Goal: Task Accomplishment & Management: Use online tool/utility

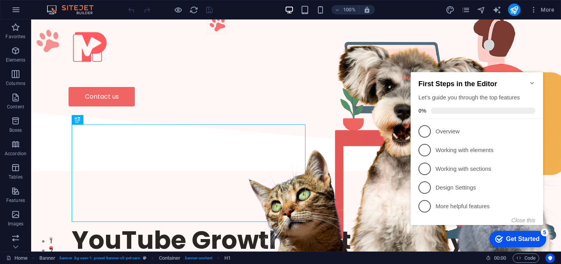
click at [533, 80] on icon "Minimize checklist" at bounding box center [532, 83] width 6 height 6
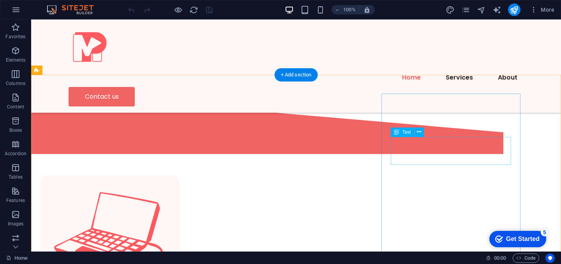
scroll to position [323, 0]
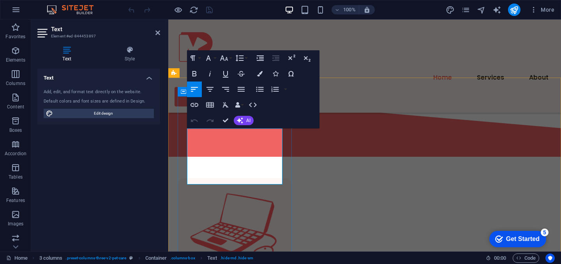
drag, startPoint x: 230, startPoint y: 151, endPoint x: 190, endPoint y: 149, distance: 39.8
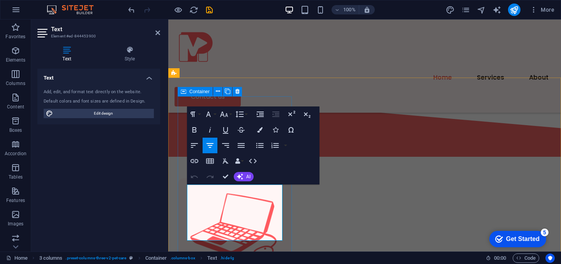
drag, startPoint x: 236, startPoint y: 208, endPoint x: 184, endPoint y: 206, distance: 51.8
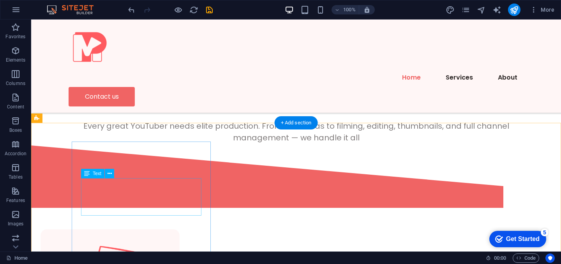
scroll to position [278, 0]
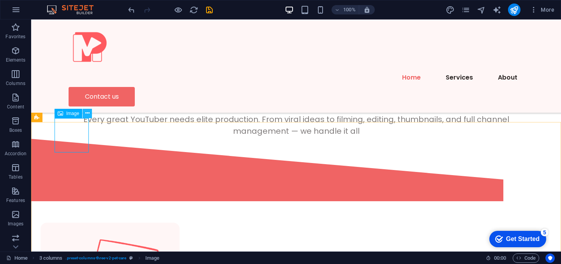
click at [86, 112] on icon at bounding box center [87, 113] width 4 height 8
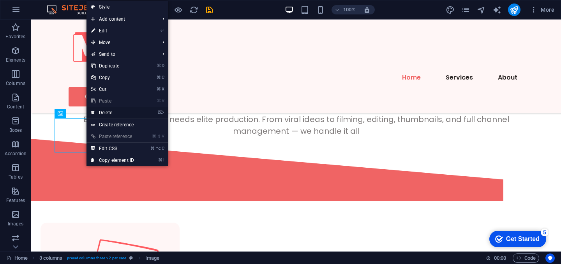
click at [120, 109] on link "⌦ Delete" at bounding box center [112, 113] width 52 height 12
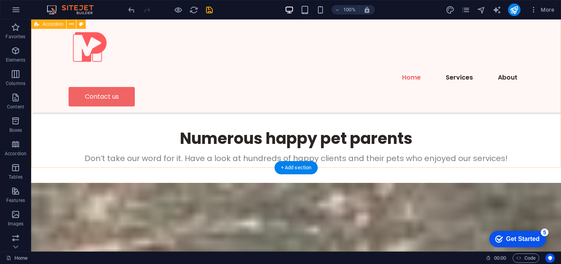
scroll to position [2517, 0]
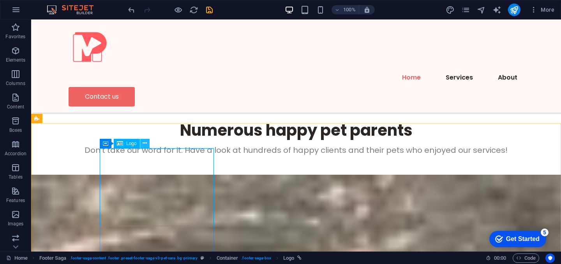
click at [144, 141] on icon at bounding box center [145, 143] width 4 height 8
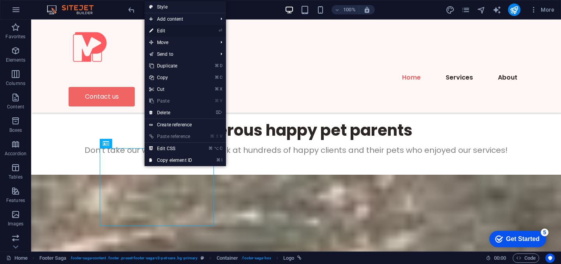
click at [172, 30] on link "⏎ Edit" at bounding box center [170, 31] width 52 height 12
select select "px"
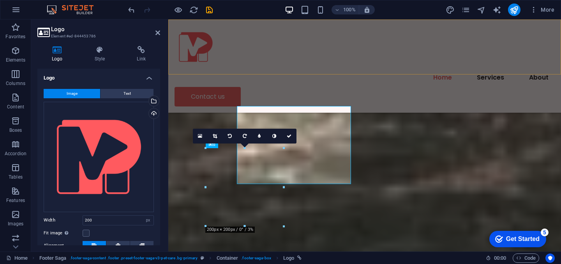
scroll to position [2645, 0]
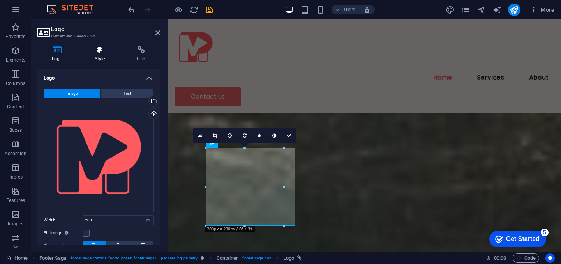
click at [100, 55] on h4 "Style" at bounding box center [101, 54] width 42 height 16
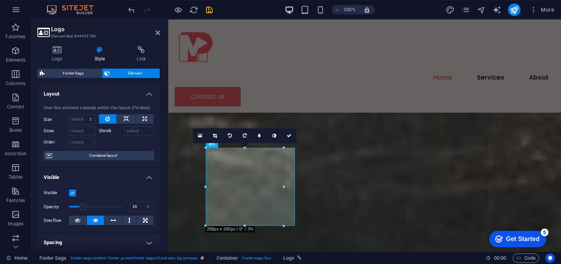
drag, startPoint x: 120, startPoint y: 206, endPoint x: 83, endPoint y: 206, distance: 37.8
click at [83, 206] on span at bounding box center [83, 206] width 8 height 8
drag, startPoint x: 251, startPoint y: 226, endPoint x: 180, endPoint y: 206, distance: 74.1
click at [122, 205] on span at bounding box center [124, 206] width 8 height 8
drag, startPoint x: 122, startPoint y: 205, endPoint x: 65, endPoint y: 206, distance: 57.3
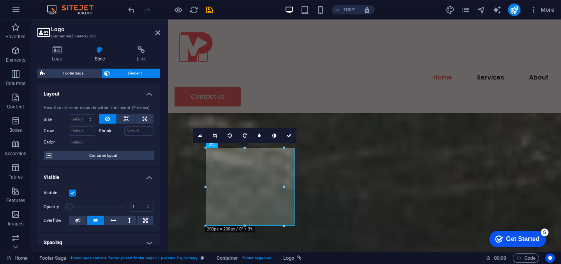
click at [65, 207] on span at bounding box center [69, 206] width 8 height 8
type input "100"
drag, startPoint x: 68, startPoint y: 206, endPoint x: 138, endPoint y: 208, distance: 69.8
click at [138, 208] on div "Opacity 100 %" at bounding box center [99, 207] width 110 height 12
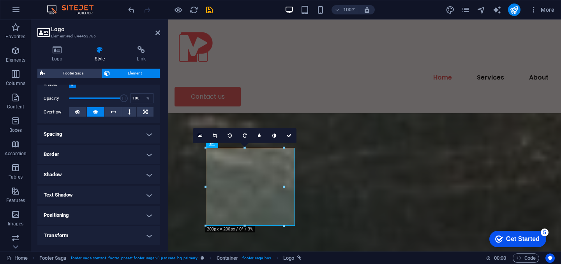
scroll to position [118, 0]
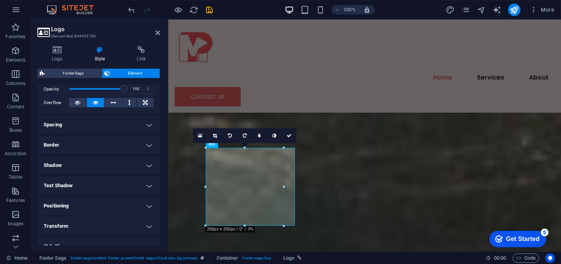
click at [91, 162] on h4 "Shadow" at bounding box center [98, 165] width 123 height 19
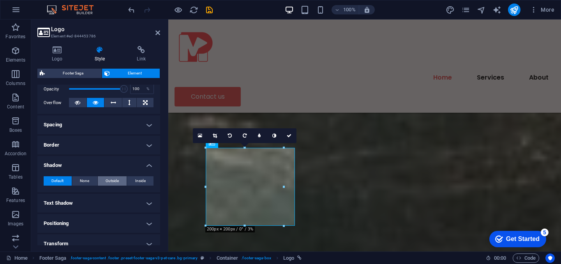
click at [111, 180] on span "Outside" at bounding box center [112, 180] width 13 height 9
type input "2"
type input "4"
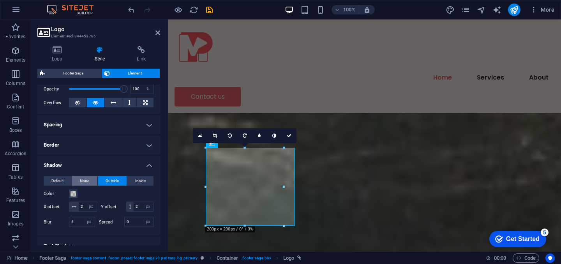
click at [83, 182] on span "None" at bounding box center [84, 180] width 9 height 9
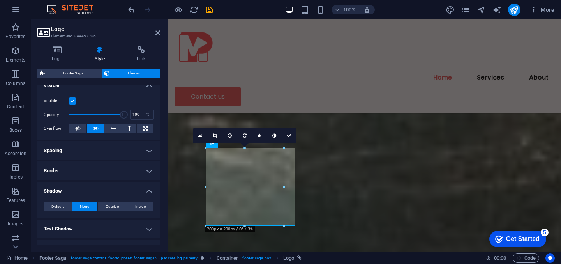
scroll to position [90, 0]
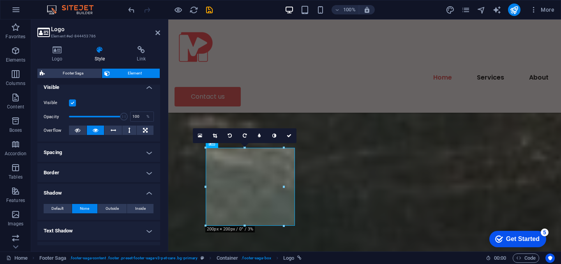
click at [148, 150] on h4 "Spacing" at bounding box center [98, 152] width 123 height 19
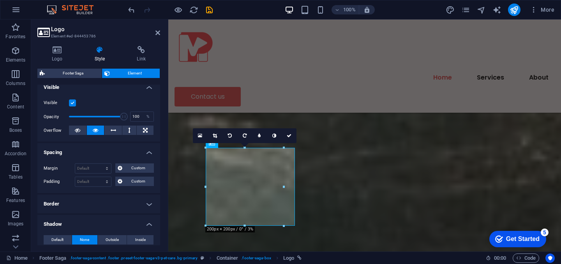
click at [145, 152] on h4 "Spacing" at bounding box center [98, 150] width 123 height 14
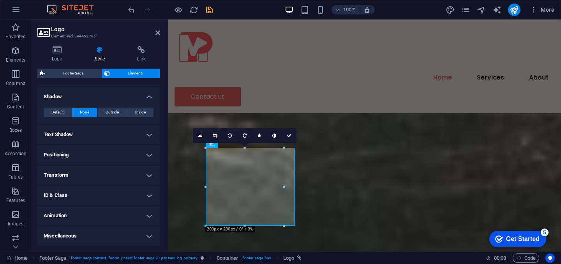
scroll to position [0, 0]
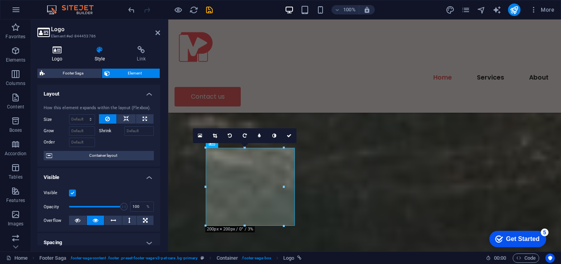
click at [61, 50] on icon at bounding box center [57, 50] width 40 height 8
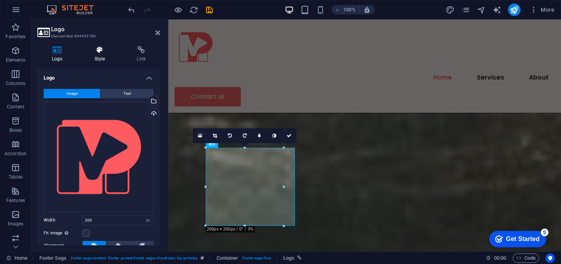
click at [97, 49] on icon at bounding box center [99, 50] width 39 height 8
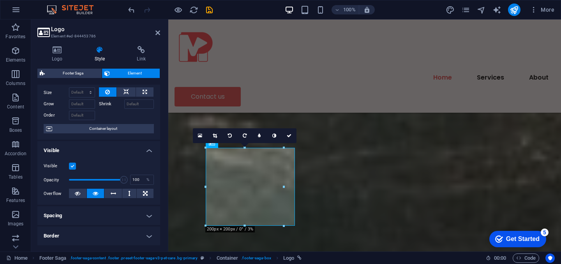
scroll to position [31, 0]
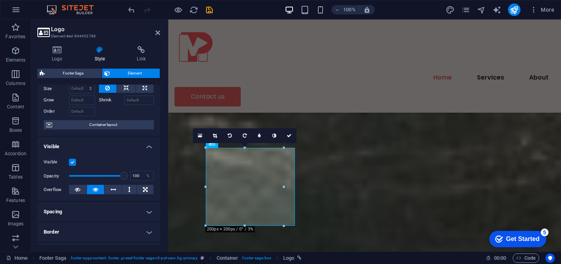
click at [72, 160] on label at bounding box center [72, 161] width 7 height 7
click at [0, 0] on input "Visible" at bounding box center [0, 0] width 0 height 0
click at [74, 164] on label at bounding box center [72, 161] width 7 height 7
click at [0, 0] on input "Visible" at bounding box center [0, 0] width 0 height 0
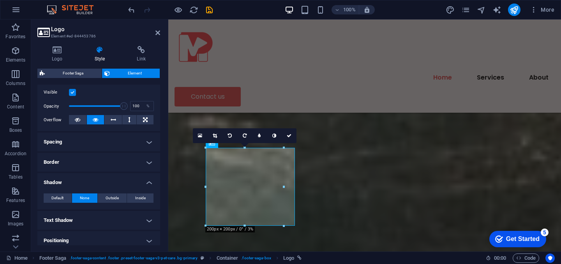
scroll to position [108, 0]
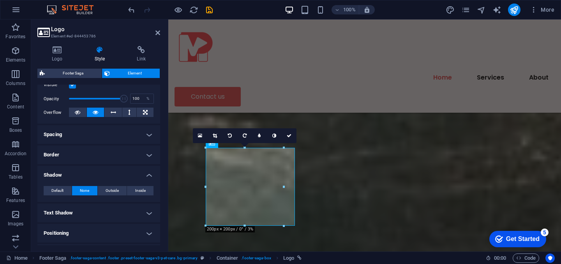
click at [94, 177] on h4 "Shadow" at bounding box center [98, 172] width 123 height 14
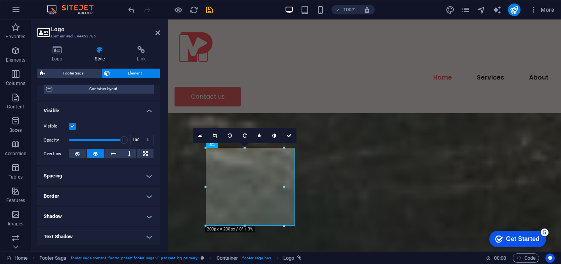
scroll to position [0, 0]
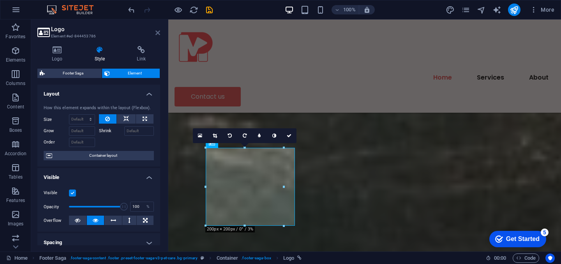
click at [157, 32] on icon at bounding box center [157, 33] width 5 height 6
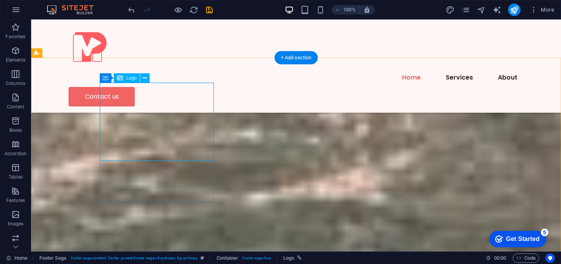
scroll to position [2536, 0]
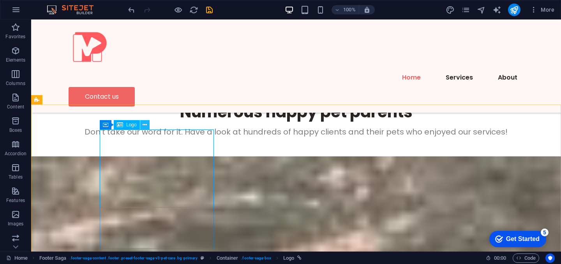
click at [144, 125] on icon at bounding box center [145, 125] width 4 height 8
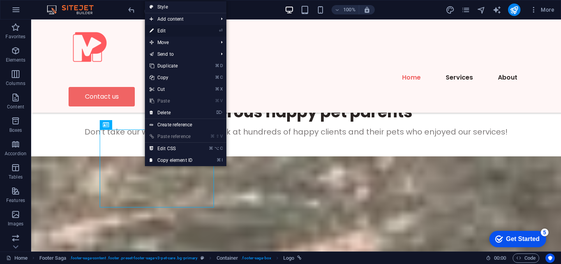
click at [174, 30] on link "⏎ Edit" at bounding box center [171, 31] width 52 height 12
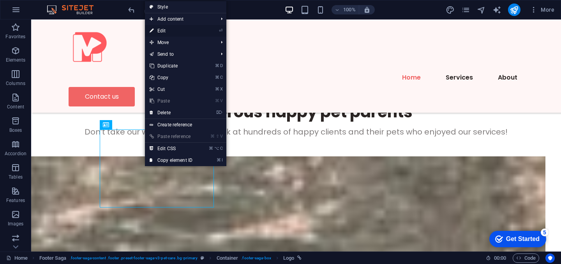
scroll to position [2664, 0]
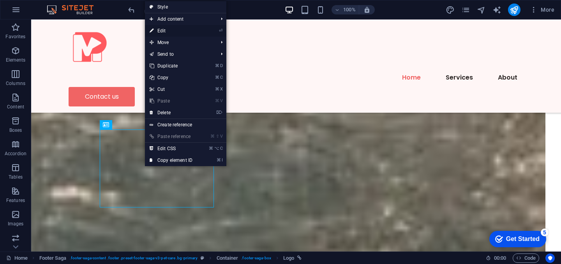
select select "px"
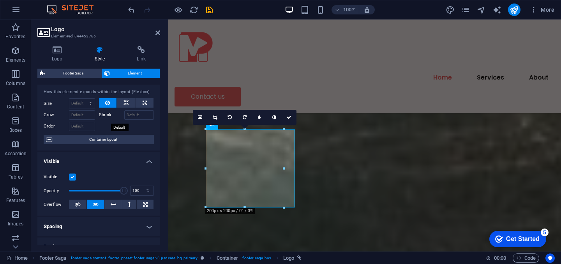
scroll to position [0, 0]
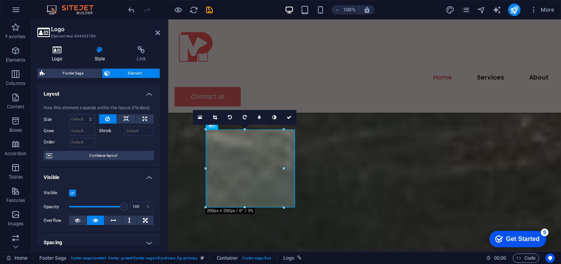
click at [53, 49] on icon at bounding box center [57, 50] width 40 height 8
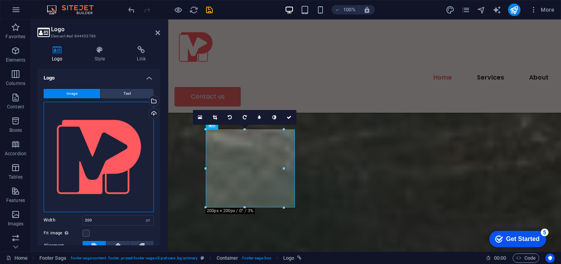
click at [88, 132] on div "Drag files here, click to choose files or select files from Files or our free s…" at bounding box center [99, 157] width 110 height 110
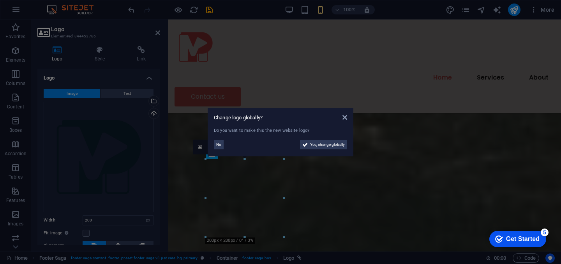
scroll to position [2635, 0]
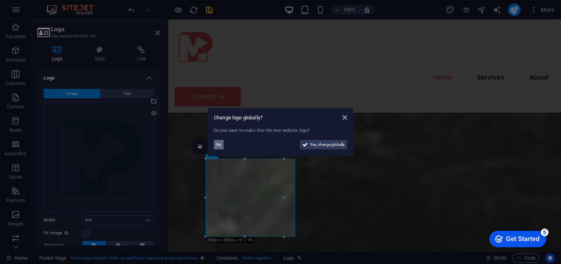
click at [217, 144] on span "No" at bounding box center [218, 144] width 5 height 9
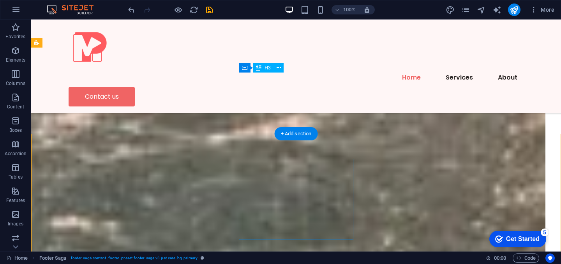
scroll to position [2506, 0]
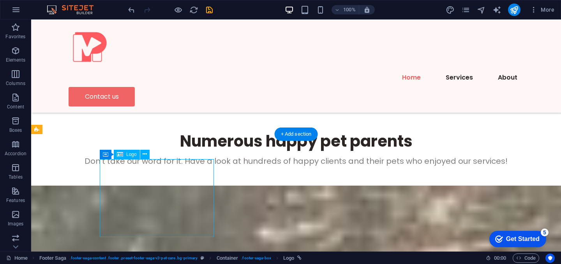
select select "px"
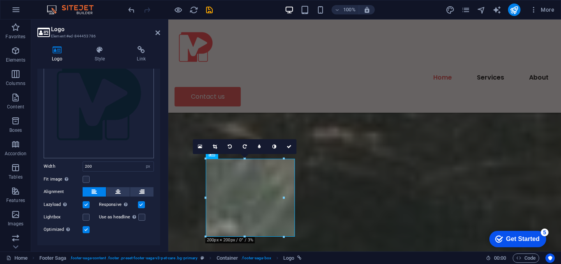
scroll to position [0, 0]
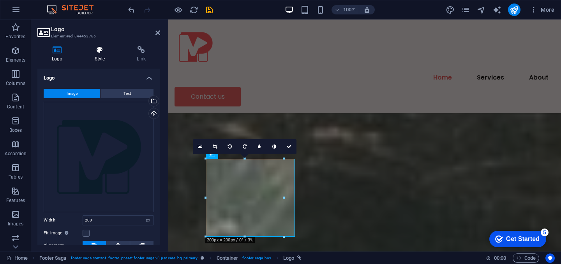
click at [102, 53] on icon at bounding box center [99, 50] width 39 height 8
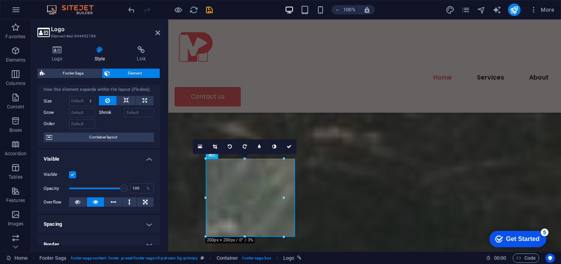
scroll to position [38, 0]
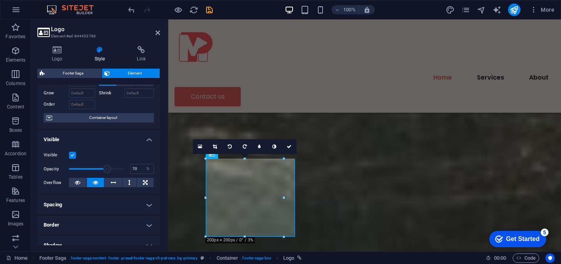
drag, startPoint x: 119, startPoint y: 171, endPoint x: 106, endPoint y: 171, distance: 13.2
click at [106, 171] on span at bounding box center [107, 169] width 8 height 8
drag, startPoint x: 106, startPoint y: 169, endPoint x: 98, endPoint y: 169, distance: 8.6
click at [98, 169] on span at bounding box center [99, 169] width 8 height 8
drag, startPoint x: 98, startPoint y: 168, endPoint x: 90, endPoint y: 168, distance: 8.6
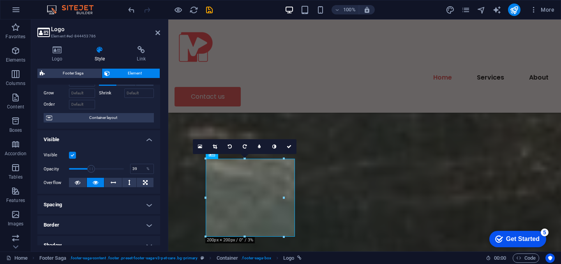
click at [90, 168] on span at bounding box center [91, 169] width 8 height 8
drag, startPoint x: 90, startPoint y: 168, endPoint x: 101, endPoint y: 169, distance: 11.8
click at [101, 169] on span at bounding box center [102, 169] width 8 height 8
click at [99, 169] on span at bounding box center [101, 169] width 8 height 8
type input "56.00"
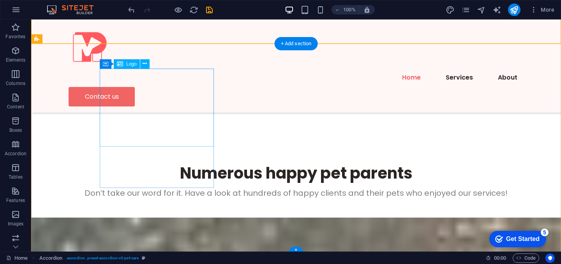
scroll to position [2599, 0]
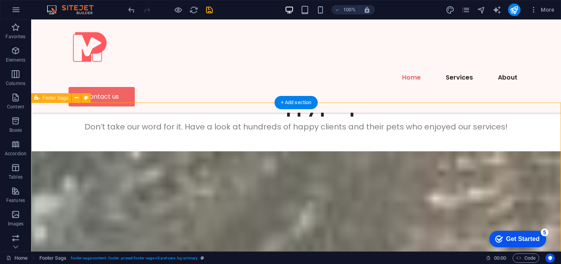
scroll to position [2538, 0]
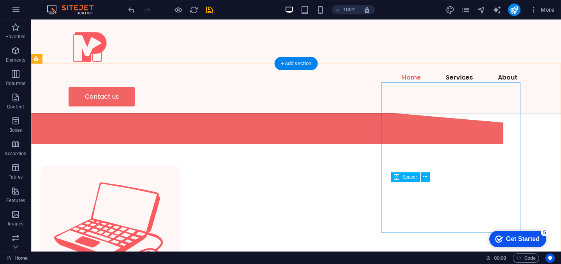
scroll to position [338, 0]
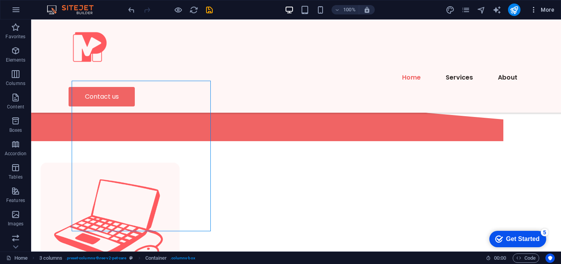
click at [532, 12] on icon "button" at bounding box center [534, 10] width 8 height 8
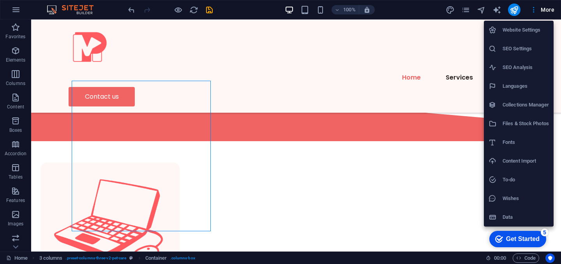
click at [460, 10] on div at bounding box center [280, 132] width 561 height 264
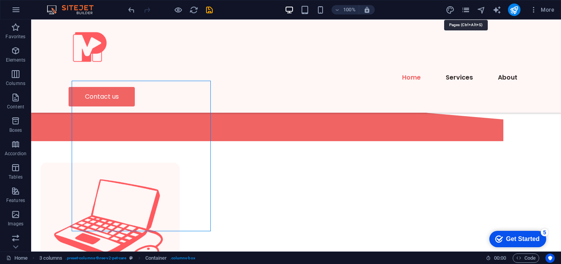
click at [466, 9] on icon "pages" at bounding box center [465, 9] width 9 height 9
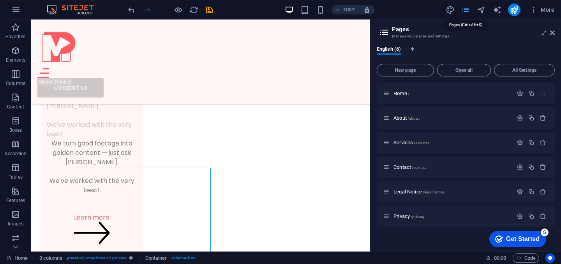
scroll to position [252, 0]
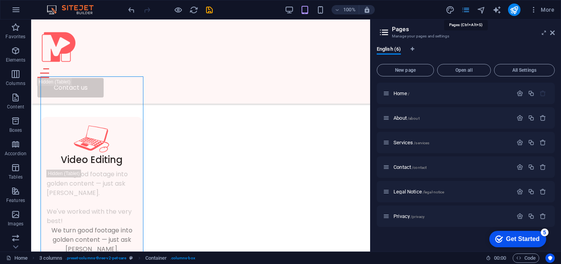
click at [465, 9] on icon "pages" at bounding box center [465, 9] width 9 height 9
click at [553, 32] on icon at bounding box center [552, 33] width 5 height 6
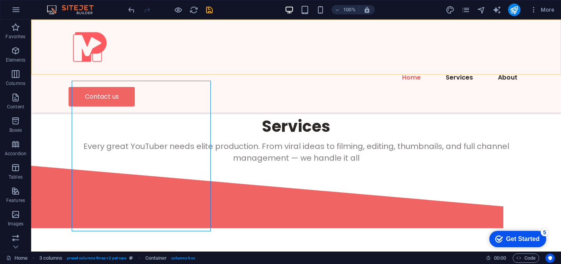
scroll to position [338, 0]
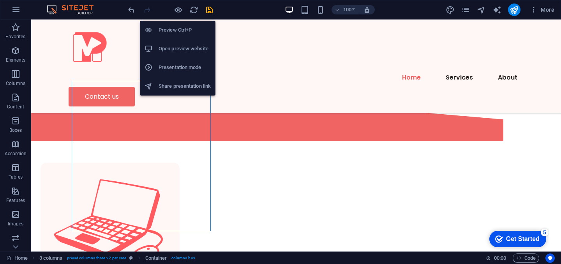
click at [172, 30] on h6 "Preview Ctrl+P" at bounding box center [184, 29] width 52 height 9
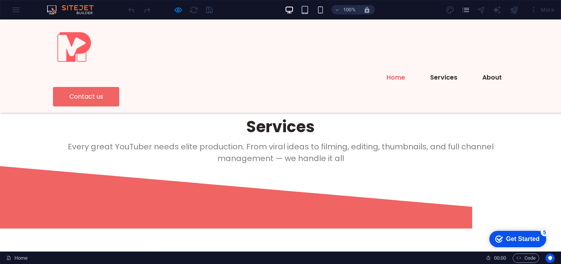
scroll to position [0, 0]
